Goal: Information Seeking & Learning: Learn about a topic

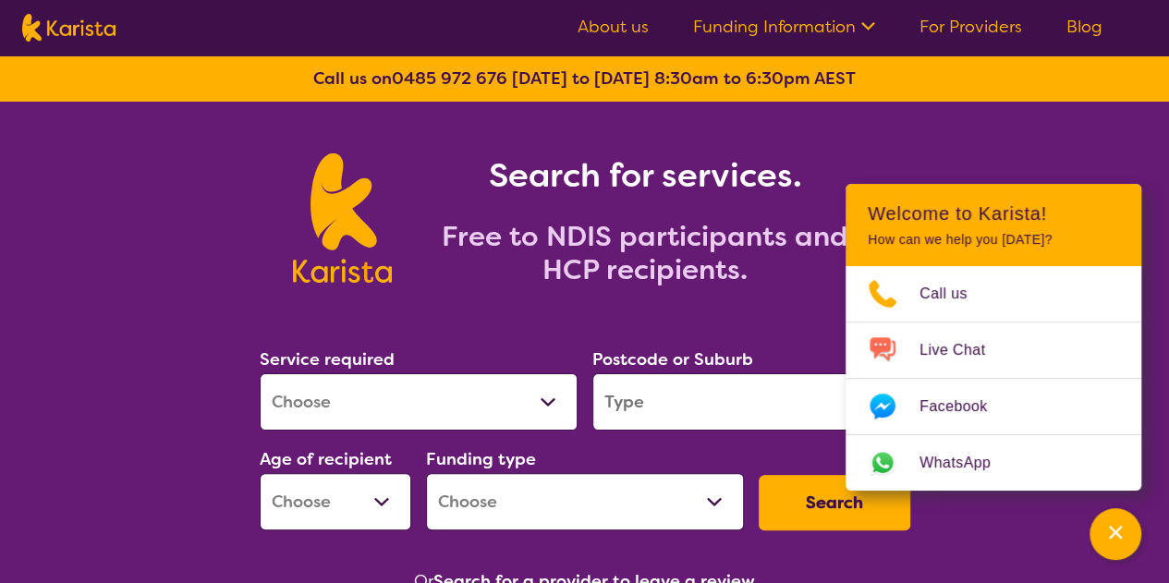
click at [630, 28] on link "About us" at bounding box center [612, 27] width 71 height 22
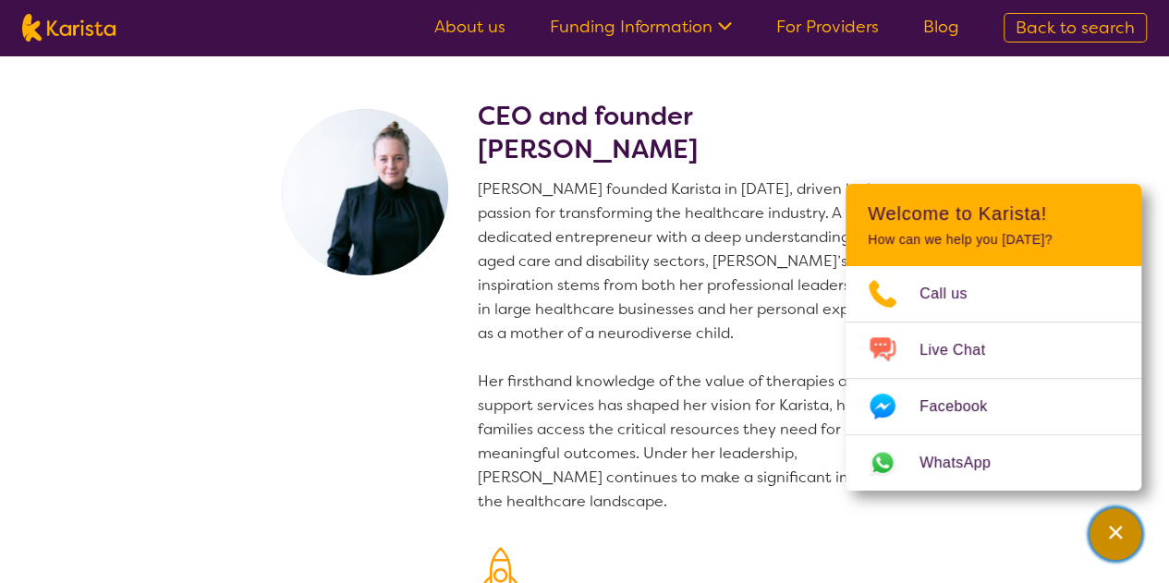
click at [1121, 526] on icon "Channel Menu" at bounding box center [1115, 532] width 18 height 18
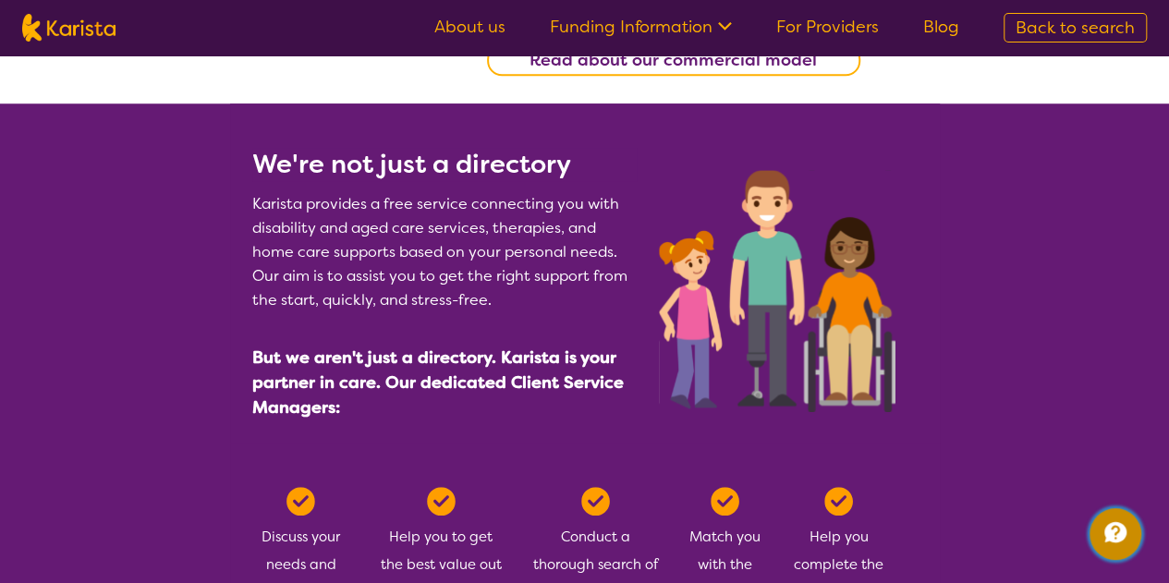
scroll to position [748, 0]
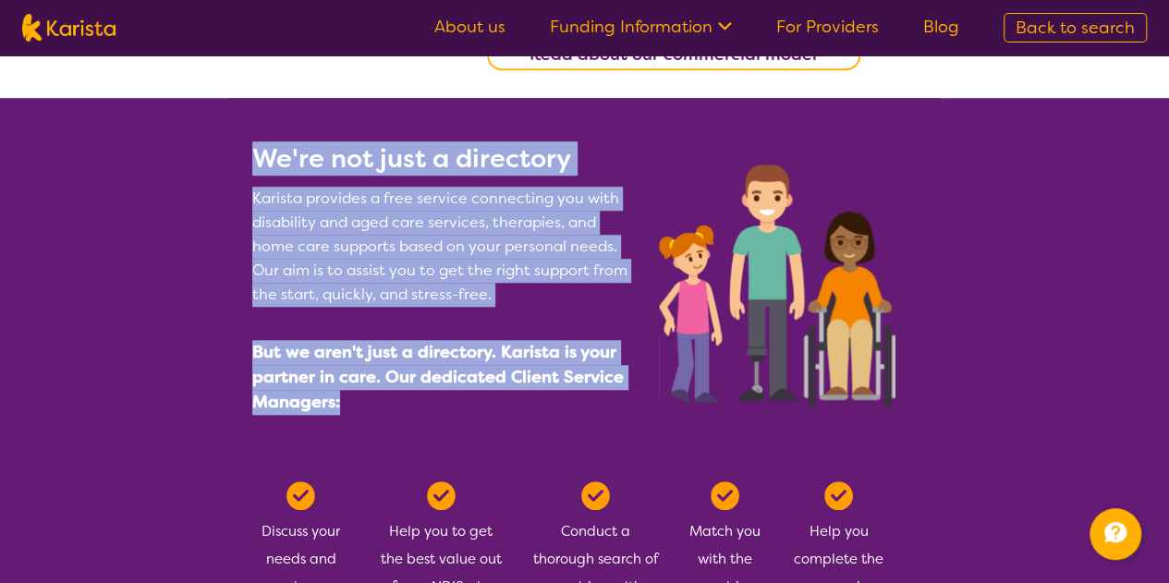
drag, startPoint x: 253, startPoint y: 146, endPoint x: 551, endPoint y: 411, distance: 398.4
click at [551, 411] on div "We're not just a directory Karista provides a free service connecting you with …" at bounding box center [444, 289] width 384 height 295
copy div "We're not just a directory Karista provides a free service connecting you with …"
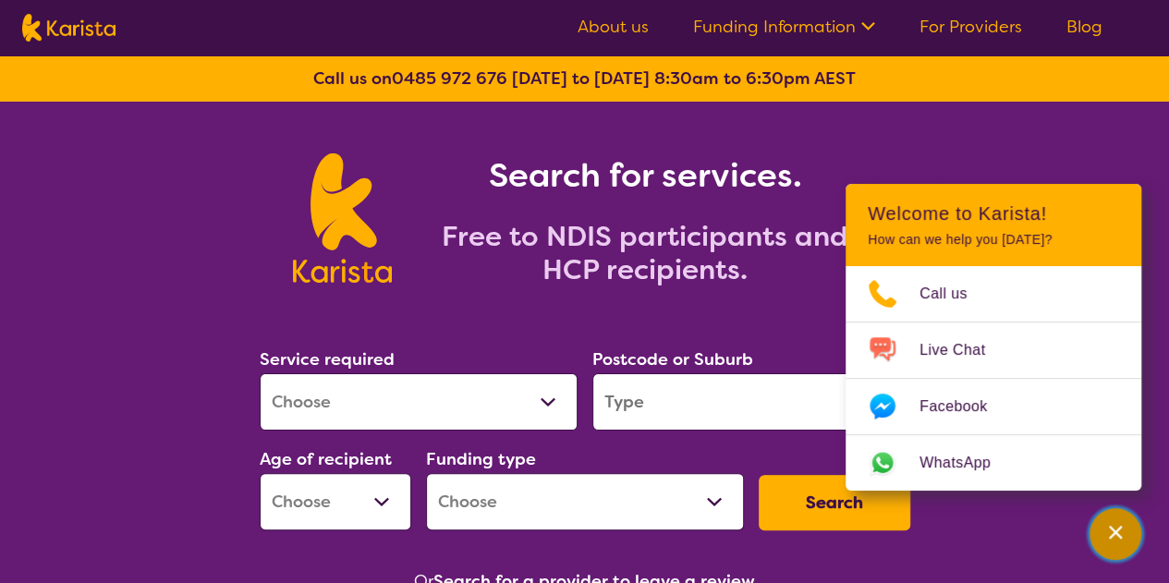
click at [1098, 529] on div "Channel Menu" at bounding box center [1114, 534] width 37 height 41
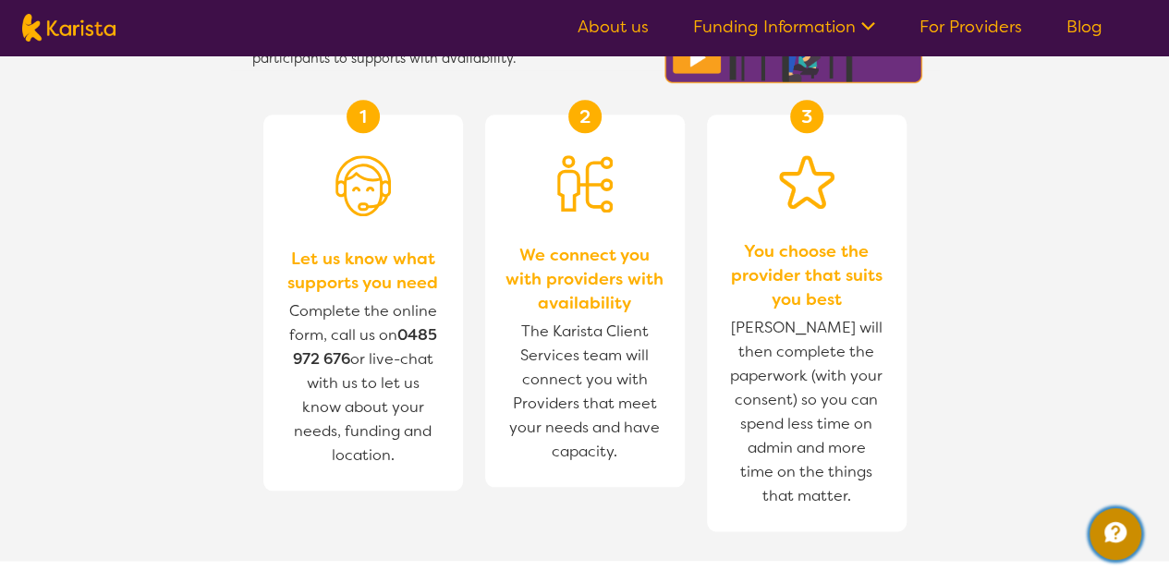
scroll to position [634, 0]
